Goal: Transaction & Acquisition: Obtain resource

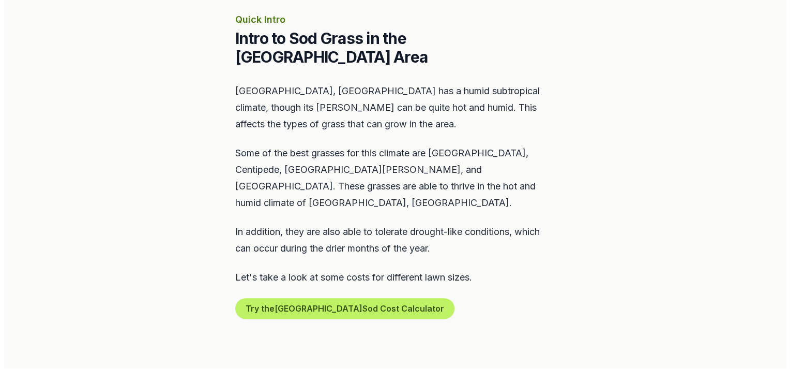
scroll to position [517, 0]
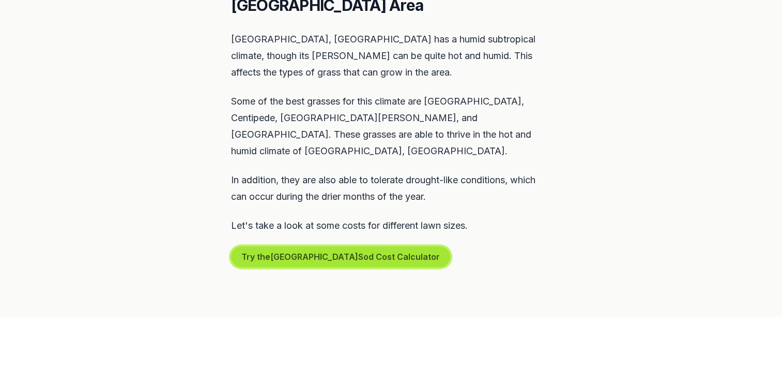
click at [361, 246] on button "Try the [GEOGRAPHIC_DATA] Sod Cost Calculator" at bounding box center [340, 256] width 219 height 21
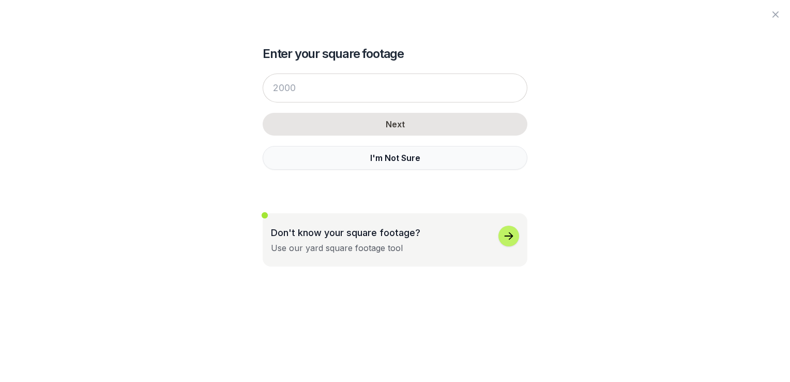
click at [385, 158] on button "I'm Not Sure" at bounding box center [395, 158] width 265 height 24
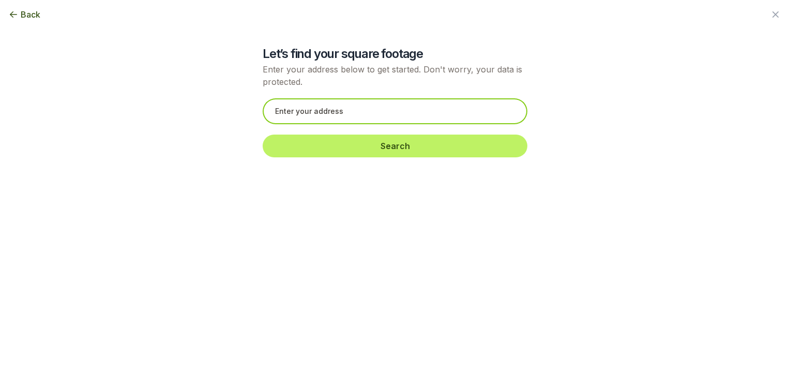
click at [359, 117] on input "text" at bounding box center [395, 111] width 265 height 26
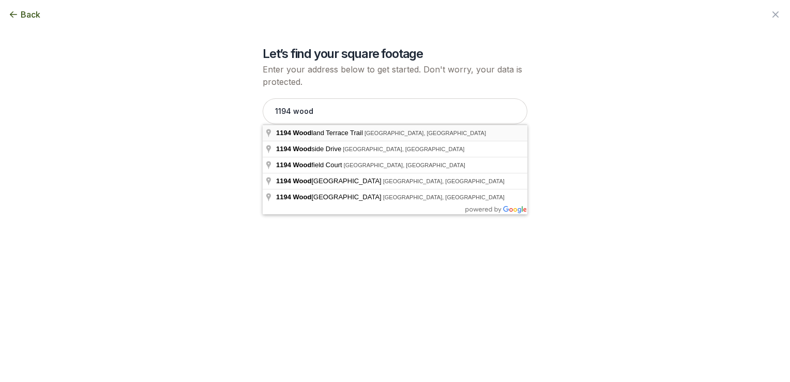
type input "[STREET_ADDRESS]"
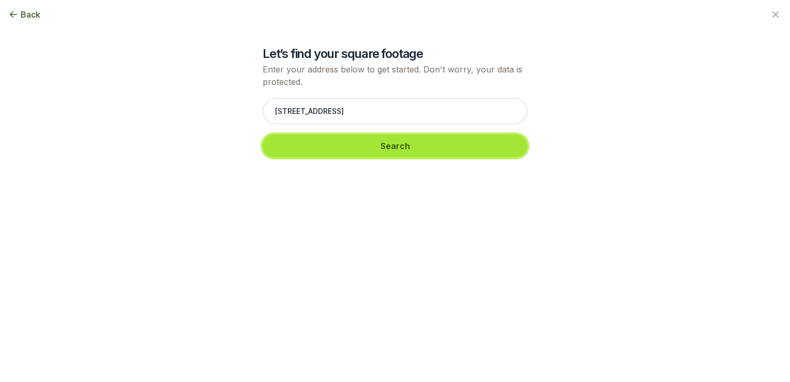
click at [388, 145] on button "Search" at bounding box center [395, 145] width 265 height 23
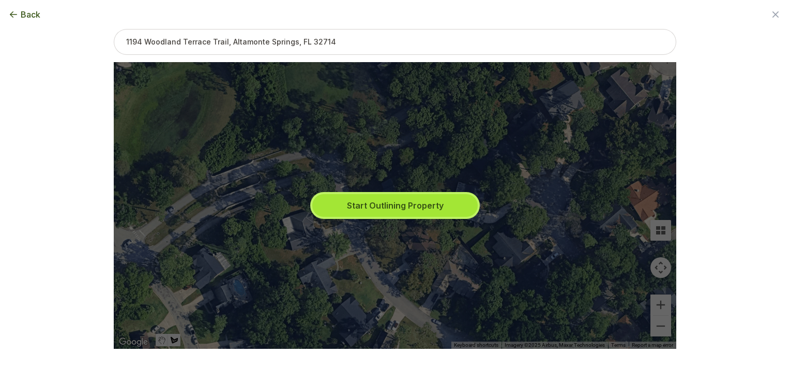
click at [403, 205] on button "Start Outlining Property" at bounding box center [394, 205] width 165 height 23
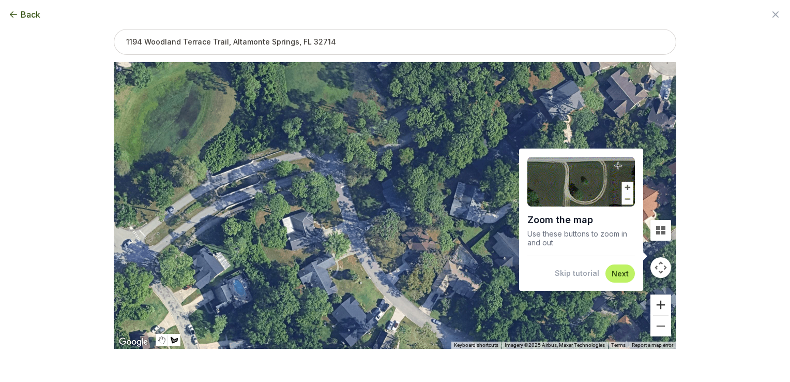
click at [663, 304] on button "Zoom in" at bounding box center [660, 304] width 21 height 21
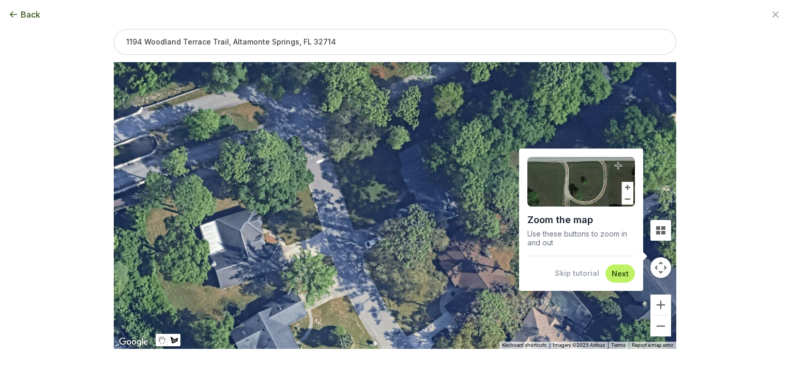
drag, startPoint x: 302, startPoint y: 165, endPoint x: 336, endPoint y: 158, distance: 33.8
click at [336, 158] on div at bounding box center [395, 205] width 562 height 286
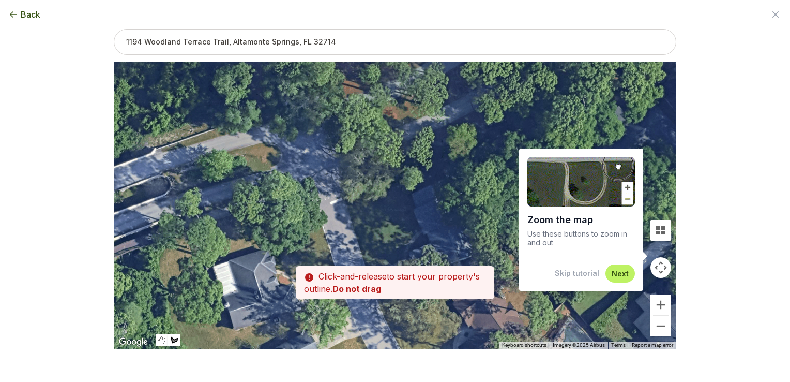
drag, startPoint x: 334, startPoint y: 160, endPoint x: 347, endPoint y: 203, distance: 44.5
click at [347, 203] on div at bounding box center [395, 205] width 562 height 286
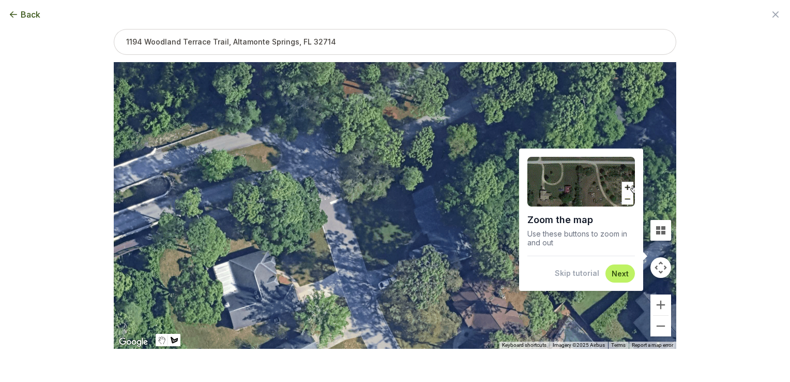
click at [345, 200] on div at bounding box center [395, 205] width 562 height 286
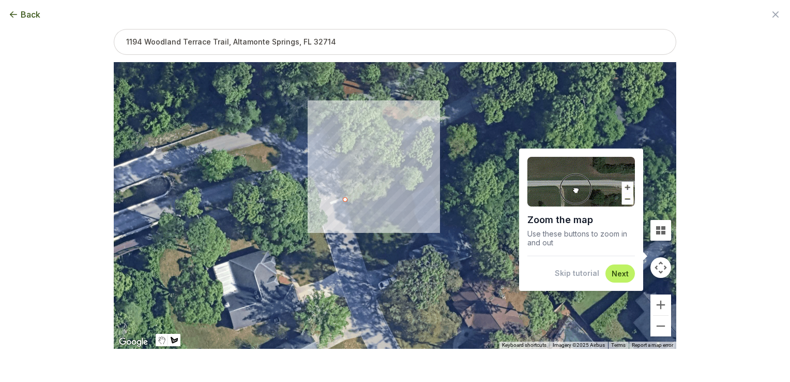
click at [403, 185] on div at bounding box center [395, 205] width 562 height 286
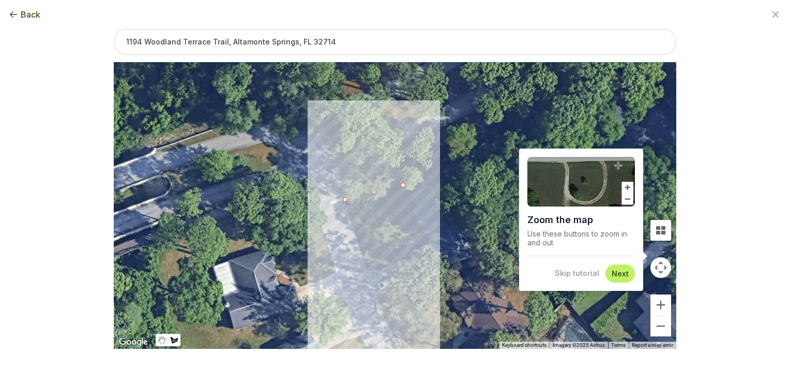
click at [421, 231] on div at bounding box center [395, 205] width 562 height 286
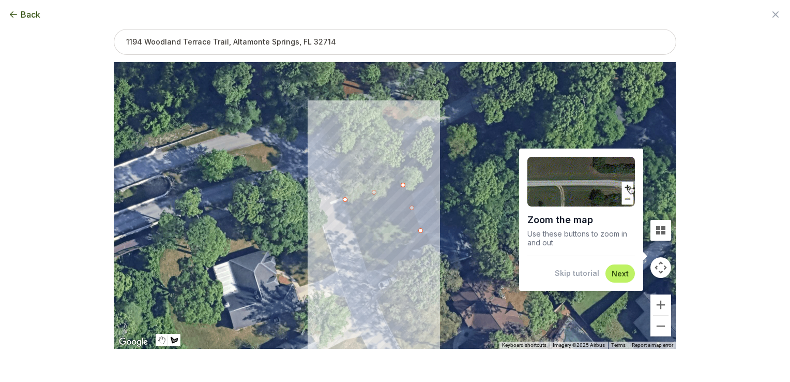
click at [403, 257] on div at bounding box center [395, 205] width 562 height 286
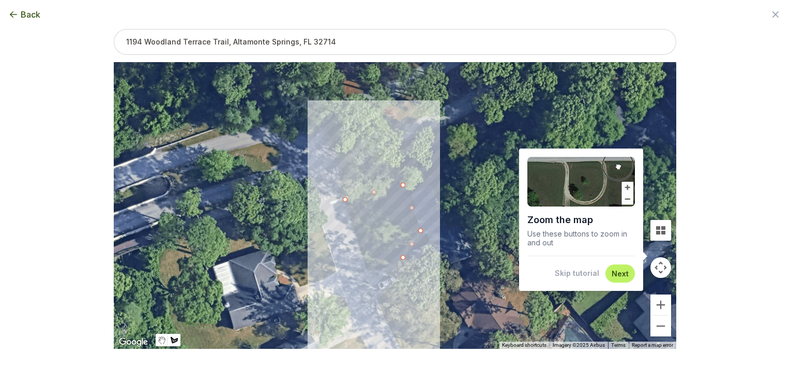
click at [369, 269] on div at bounding box center [395, 205] width 562 height 286
click at [344, 197] on div at bounding box center [395, 205] width 562 height 286
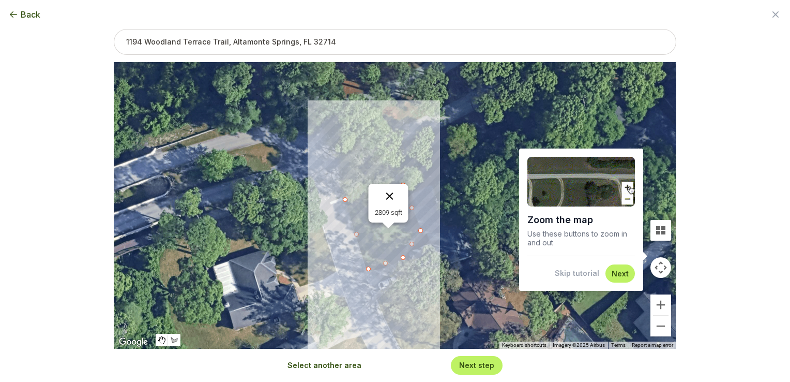
click at [390, 196] on button "Close" at bounding box center [389, 196] width 25 height 25
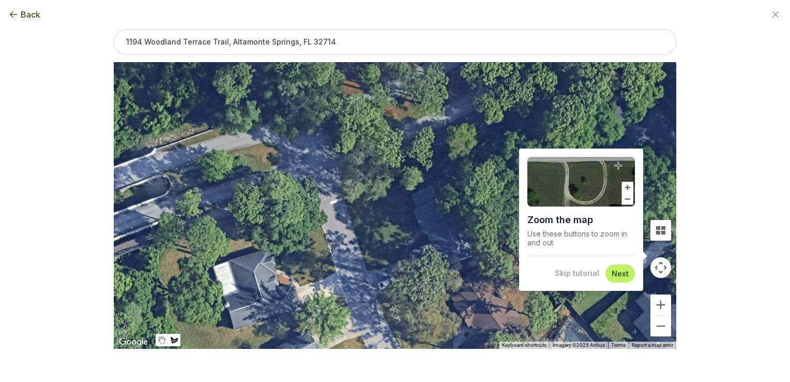
click at [345, 199] on div at bounding box center [395, 205] width 562 height 286
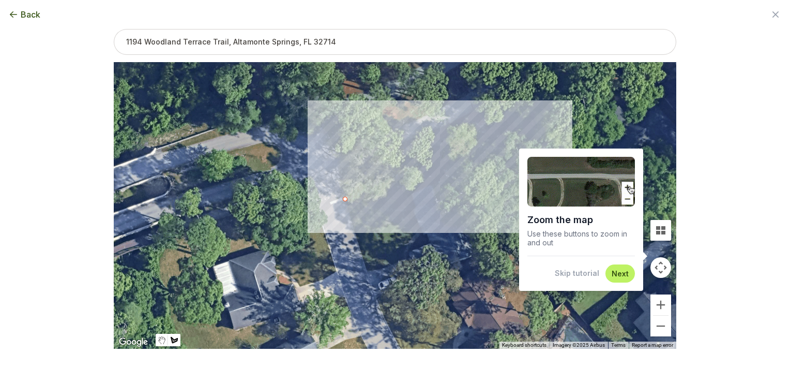
click at [438, 173] on div at bounding box center [395, 205] width 562 height 286
click at [443, 180] on div at bounding box center [395, 205] width 562 height 286
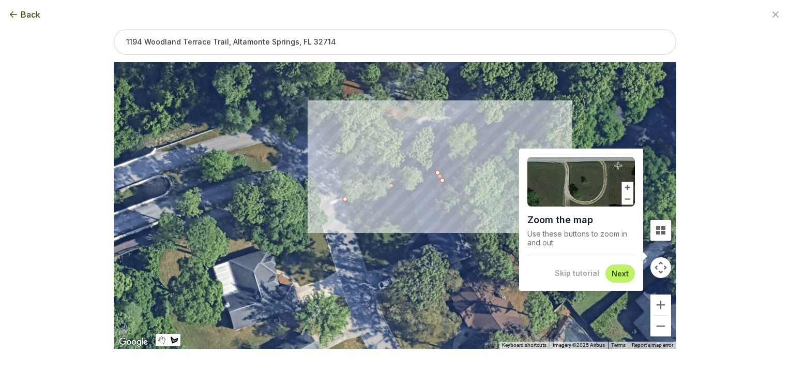
click at [403, 195] on div at bounding box center [395, 205] width 562 height 286
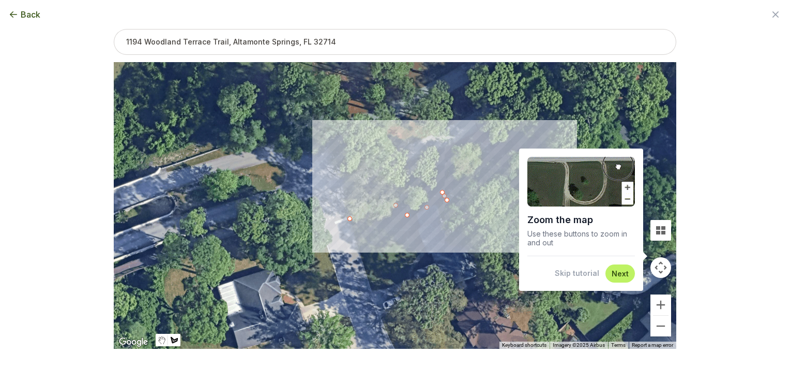
drag, startPoint x: 403, startPoint y: 195, endPoint x: 408, endPoint y: 216, distance: 21.3
click at [408, 216] on div at bounding box center [395, 205] width 562 height 286
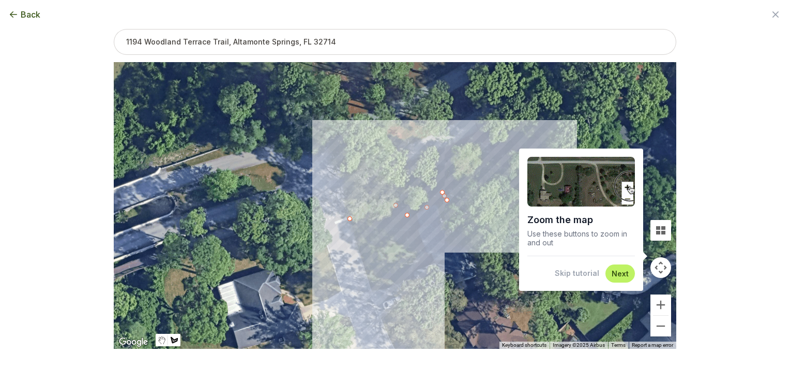
click at [421, 252] on div at bounding box center [395, 205] width 562 height 286
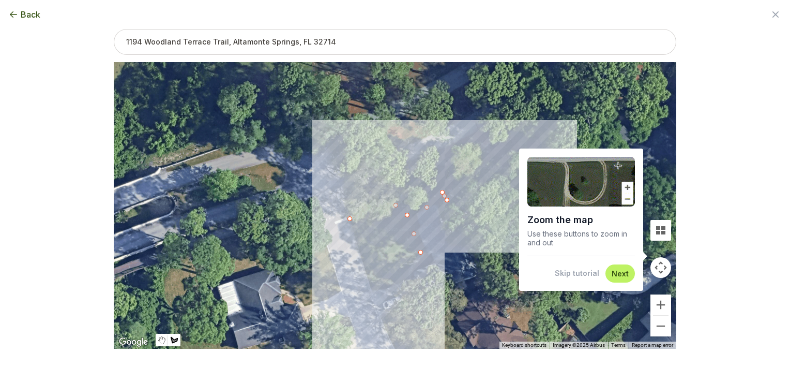
click at [407, 277] on div at bounding box center [395, 205] width 562 height 286
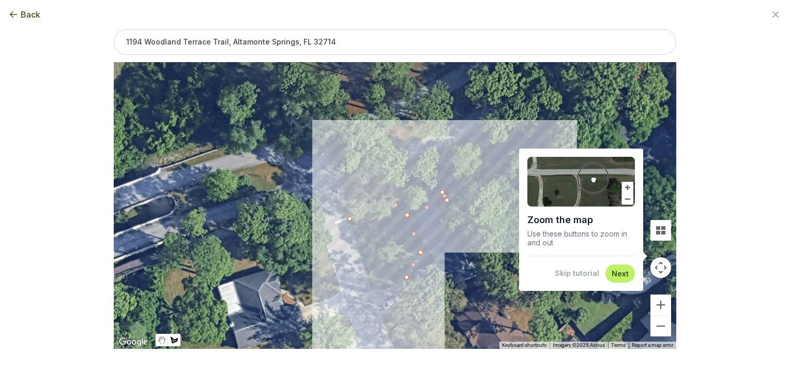
click at [376, 288] on div at bounding box center [395, 205] width 562 height 286
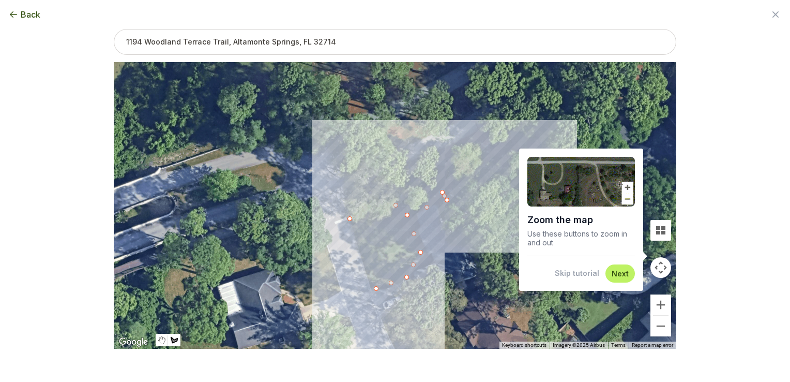
click at [351, 225] on div at bounding box center [395, 205] width 562 height 286
click at [348, 216] on div at bounding box center [395, 205] width 562 height 286
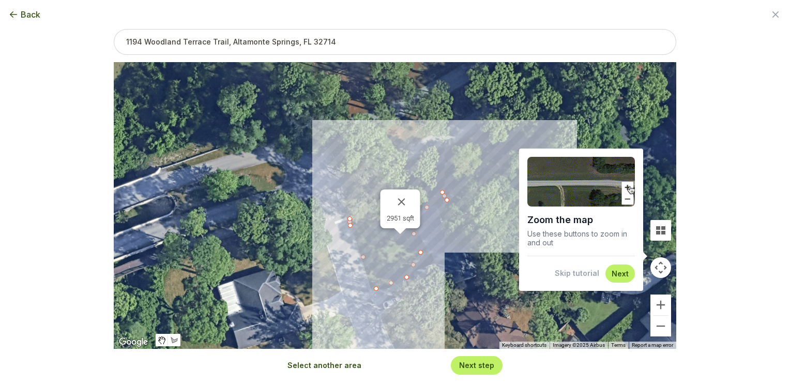
click at [614, 270] on button "Next" at bounding box center [620, 273] width 17 height 10
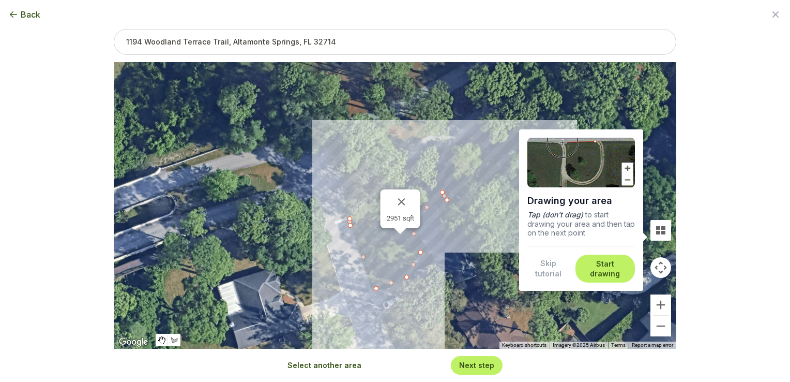
click at [496, 250] on div "2951 sqft" at bounding box center [395, 205] width 562 height 286
click at [477, 365] on button "Next step" at bounding box center [476, 365] width 35 height 10
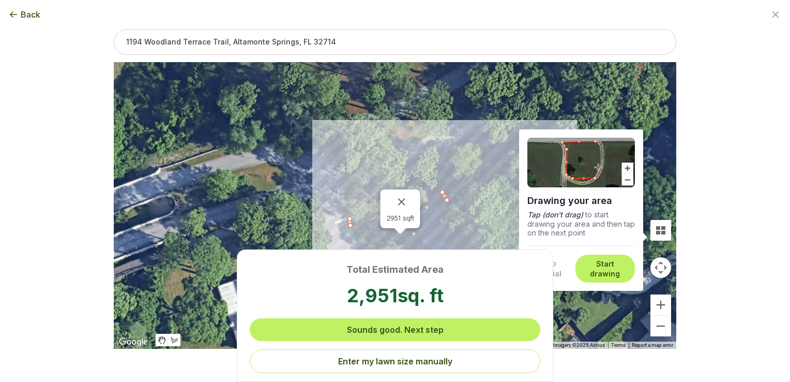
scroll to position [0, 0]
click at [416, 361] on button "Enter my lawn size manually" at bounding box center [395, 361] width 290 height 24
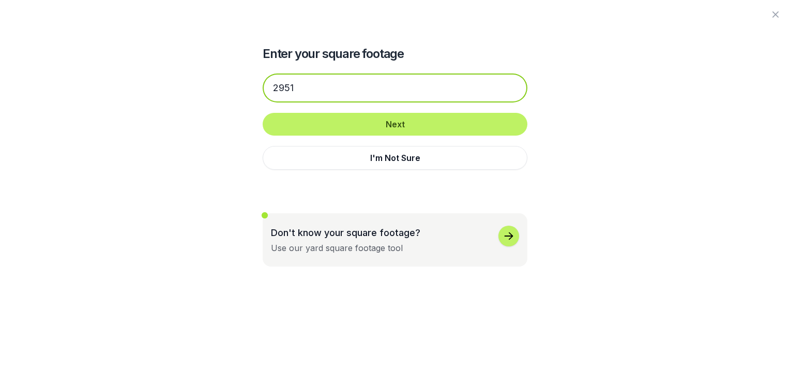
click at [352, 89] on input "2951" at bounding box center [395, 87] width 265 height 29
type input "2"
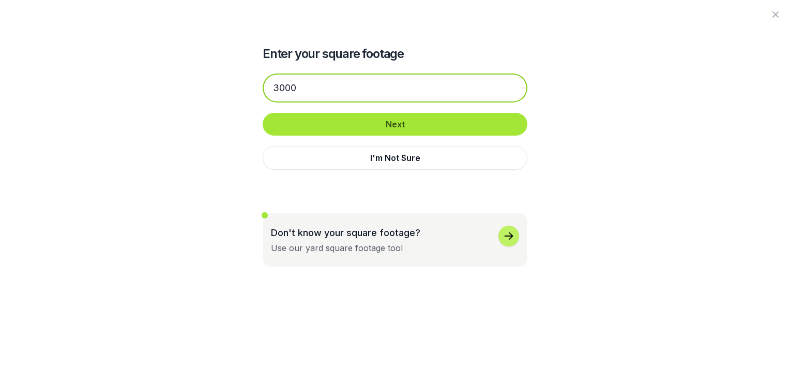
type input "3000"
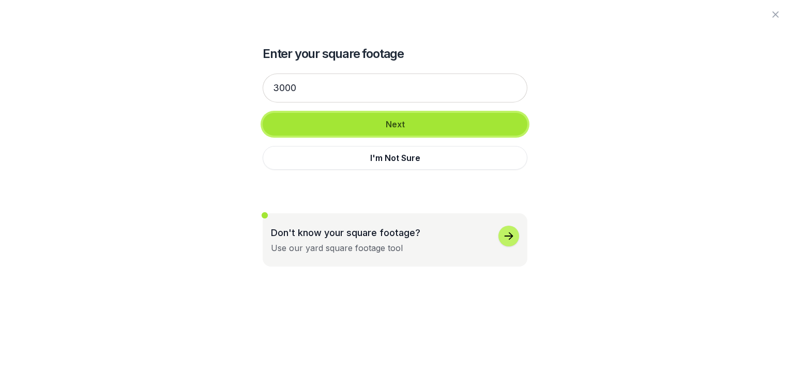
click at [385, 121] on button "Next" at bounding box center [395, 124] width 265 height 23
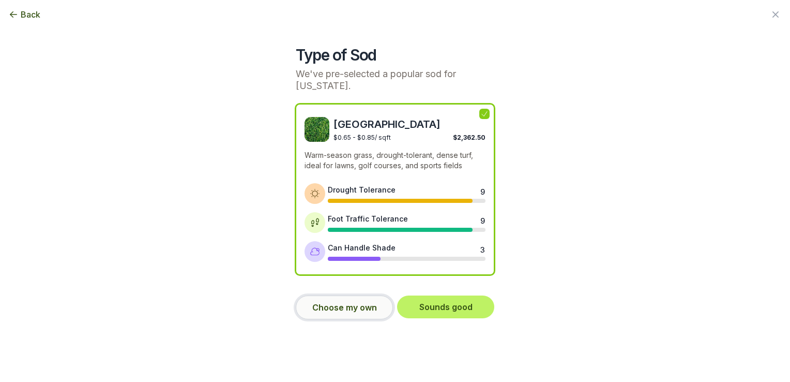
click at [343, 307] on button "Choose my own" at bounding box center [344, 307] width 97 height 24
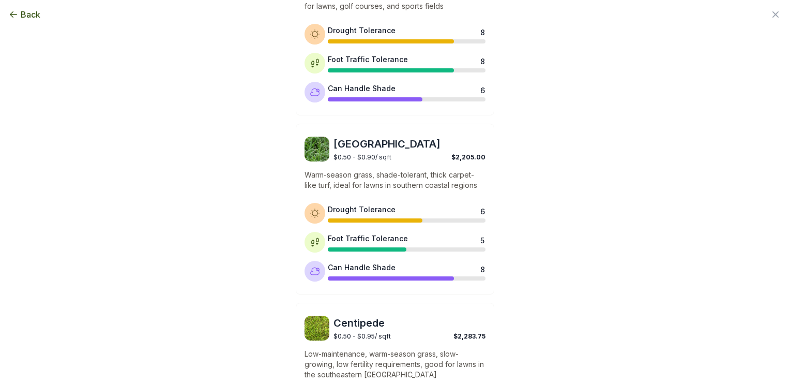
scroll to position [569, 0]
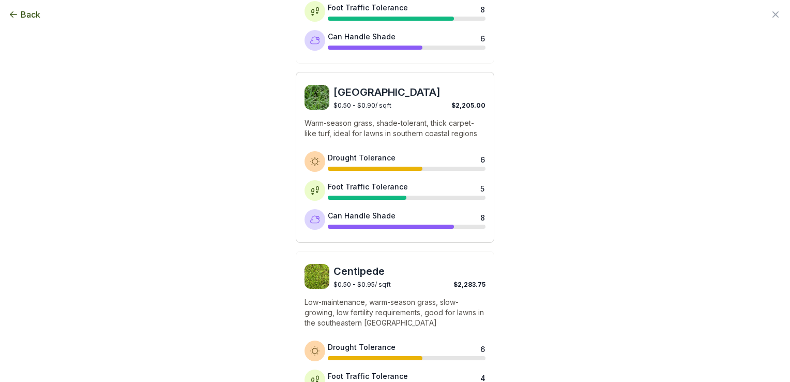
click at [360, 95] on span "[GEOGRAPHIC_DATA]" at bounding box center [409, 92] width 152 height 14
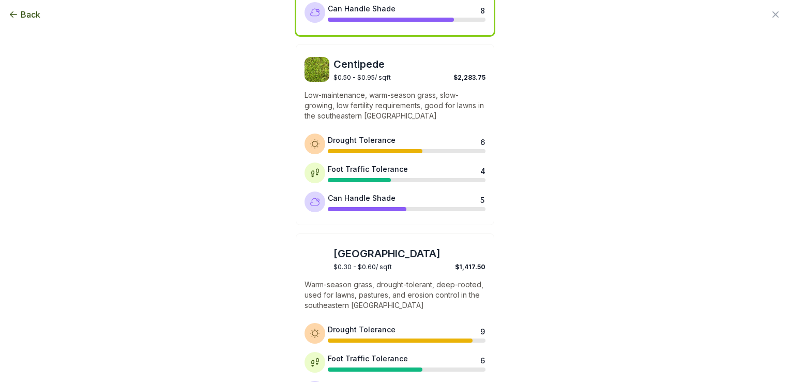
scroll to position [858, 0]
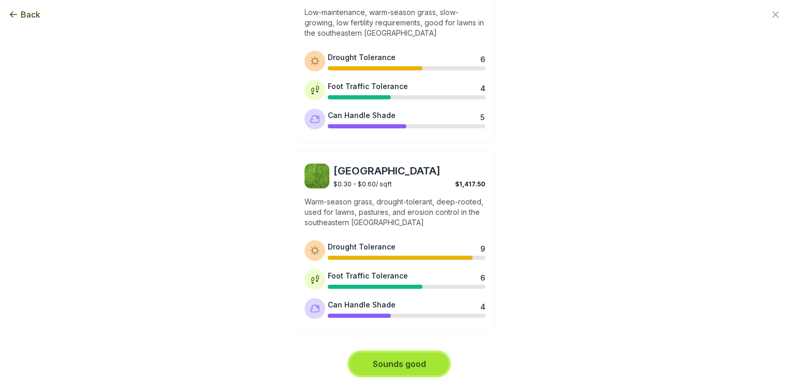
click at [398, 361] on button "Sounds good" at bounding box center [398, 363] width 99 height 23
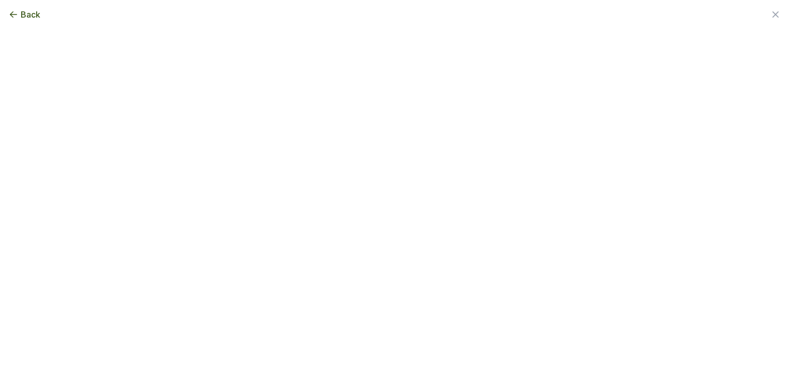
scroll to position [0, 0]
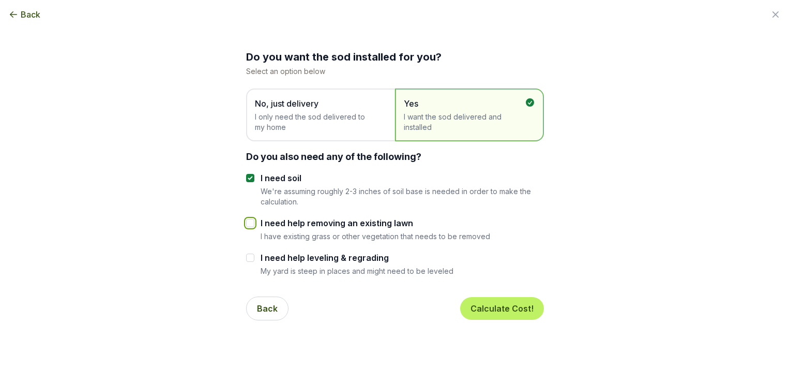
click at [246, 224] on input "I need help removing an existing lawn" at bounding box center [250, 223] width 8 height 8
checkbox input "true"
click at [491, 307] on button "Calculate Cost!" at bounding box center [502, 308] width 84 height 23
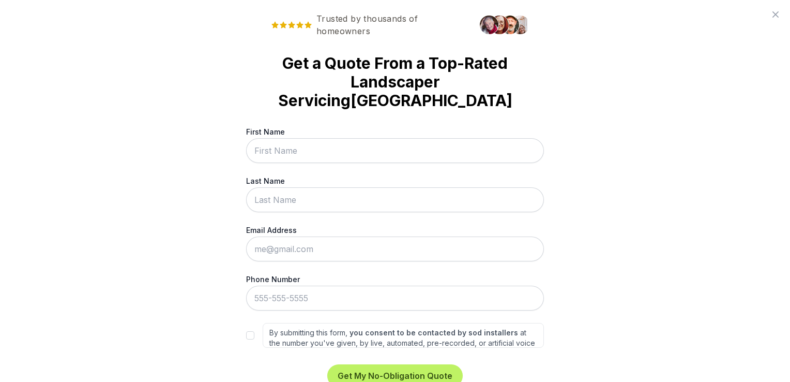
scroll to position [42, 0]
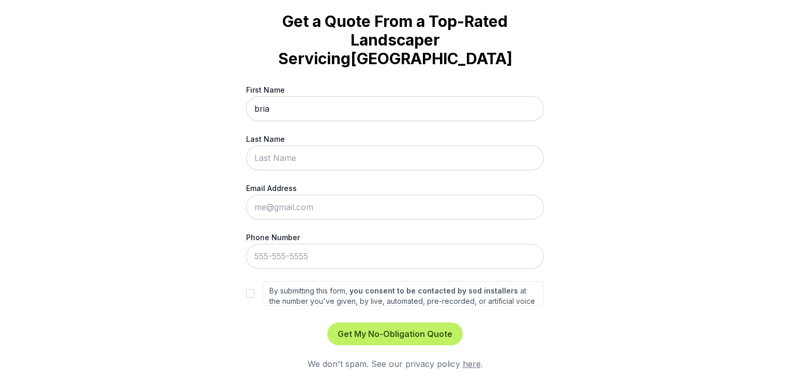
type input "[PERSON_NAME]"
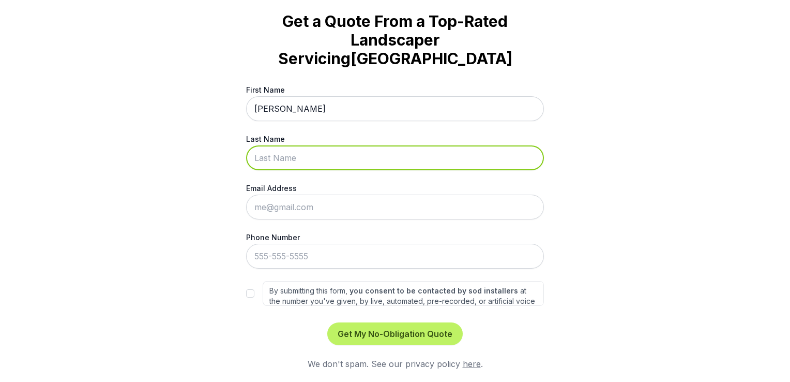
type input "[PERSON_NAME]"
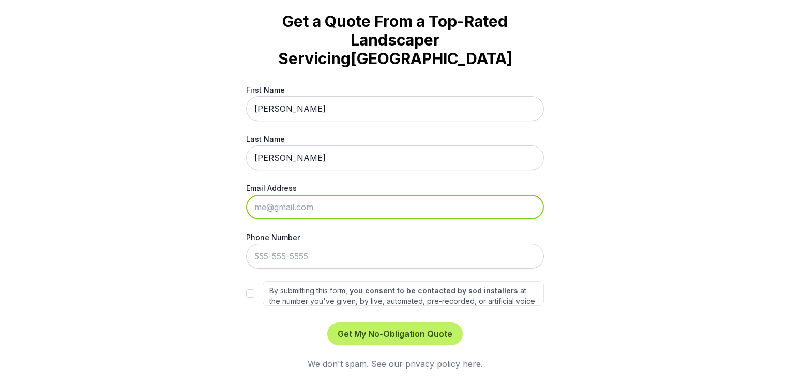
type input "[PERSON_NAME][EMAIL_ADDRESS][DOMAIN_NAME]"
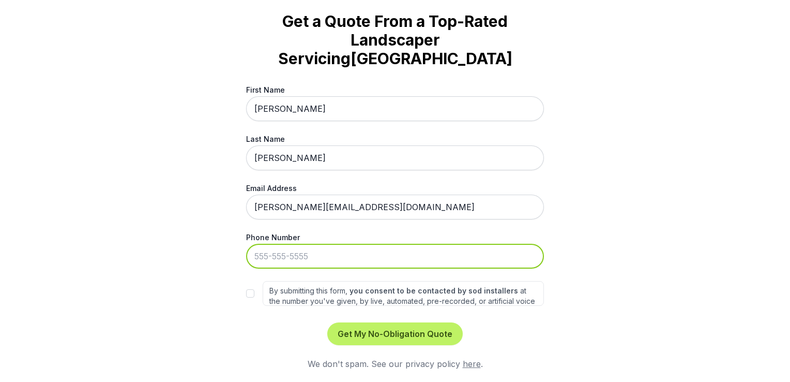
type input "[PHONE_NUMBER]"
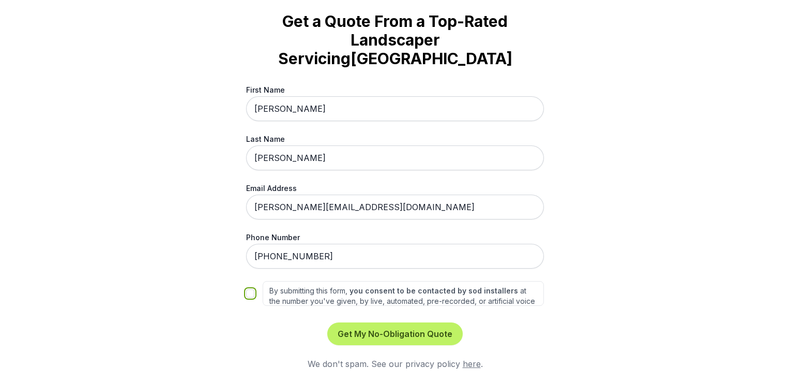
click at [246, 294] on input "By submitting this form, you consent to be contacted by sod installers at the n…" at bounding box center [250, 293] width 8 height 8
checkbox input "true"
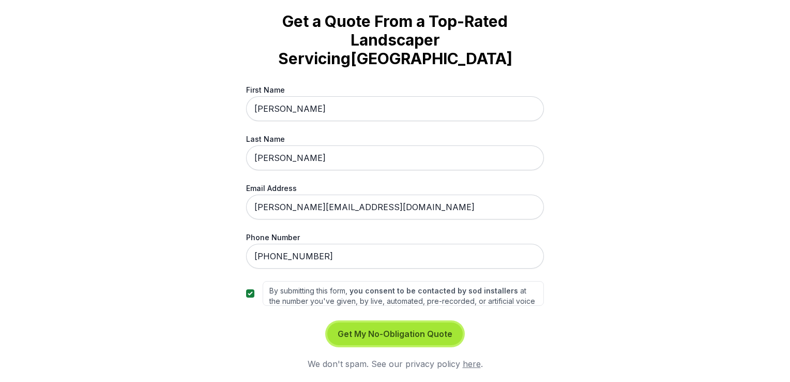
click at [412, 330] on button "Get My No-Obligation Quote" at bounding box center [394, 333] width 135 height 23
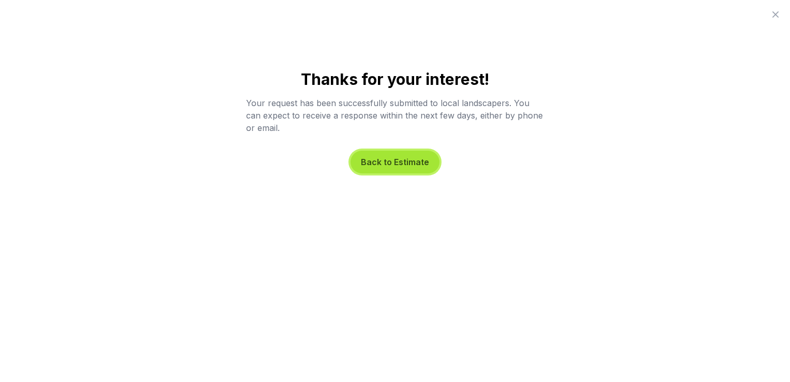
click at [408, 165] on button "Back to Estimate" at bounding box center [395, 161] width 89 height 23
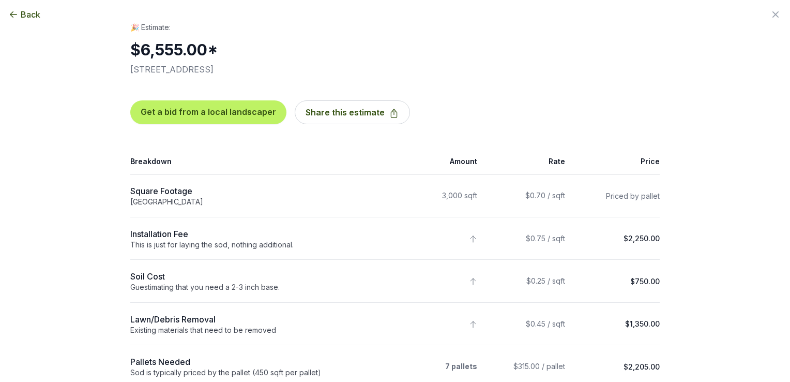
scroll to position [2, 0]
